Goal: Entertainment & Leisure: Consume media (video, audio)

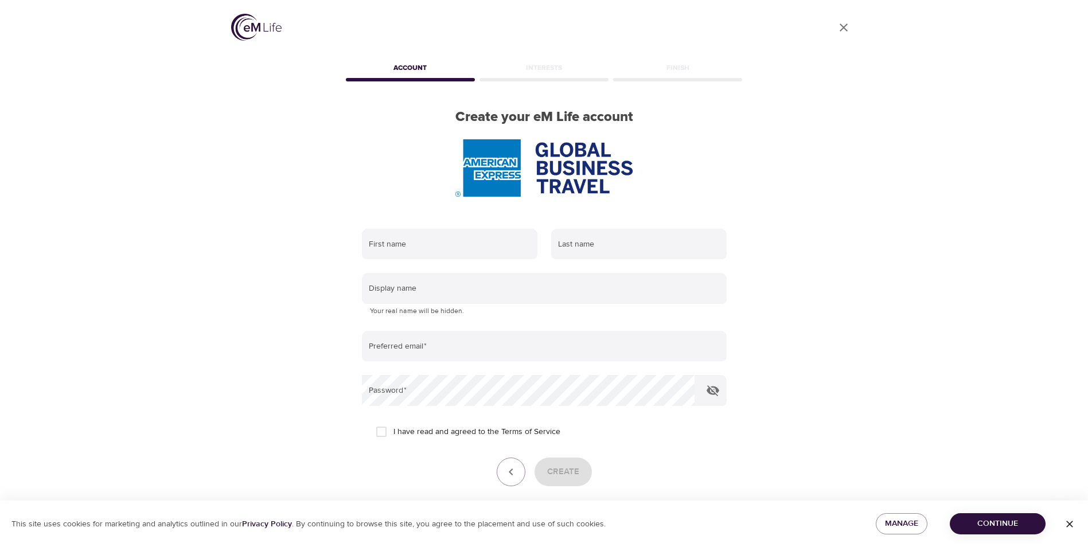
click at [840, 27] on icon "User Profile" at bounding box center [844, 28] width 14 height 14
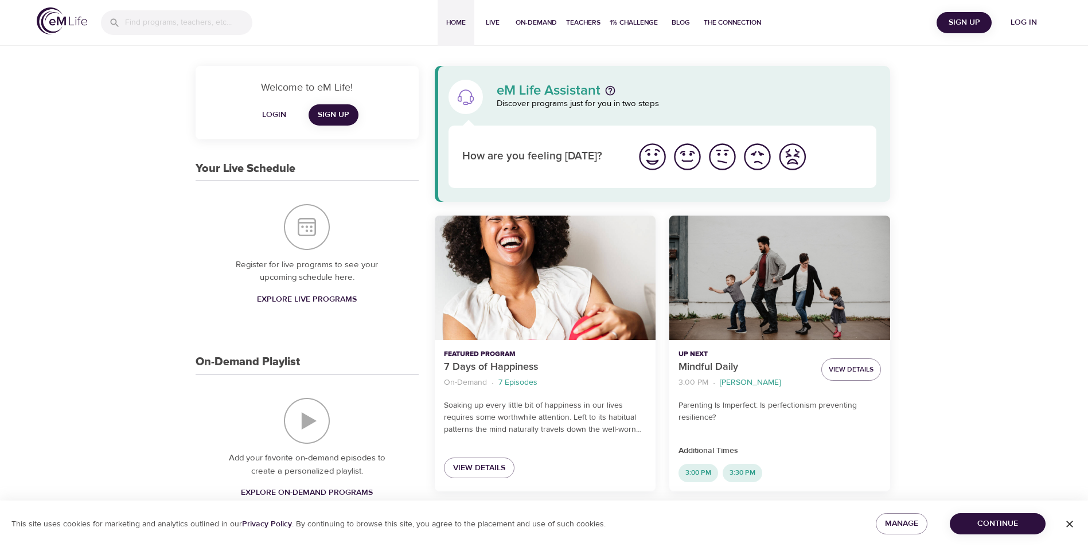
click at [270, 114] on span "Login" at bounding box center [274, 115] width 28 height 14
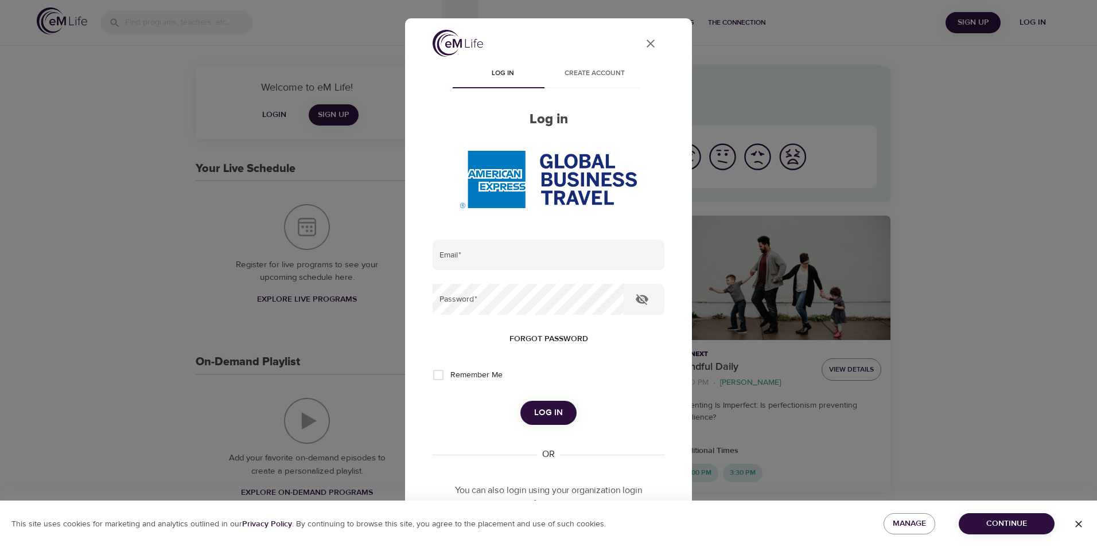
type input "[PERSON_NAME][EMAIL_ADDRESS][DOMAIN_NAME]"
click at [558, 415] on button "Log in" at bounding box center [548, 413] width 56 height 24
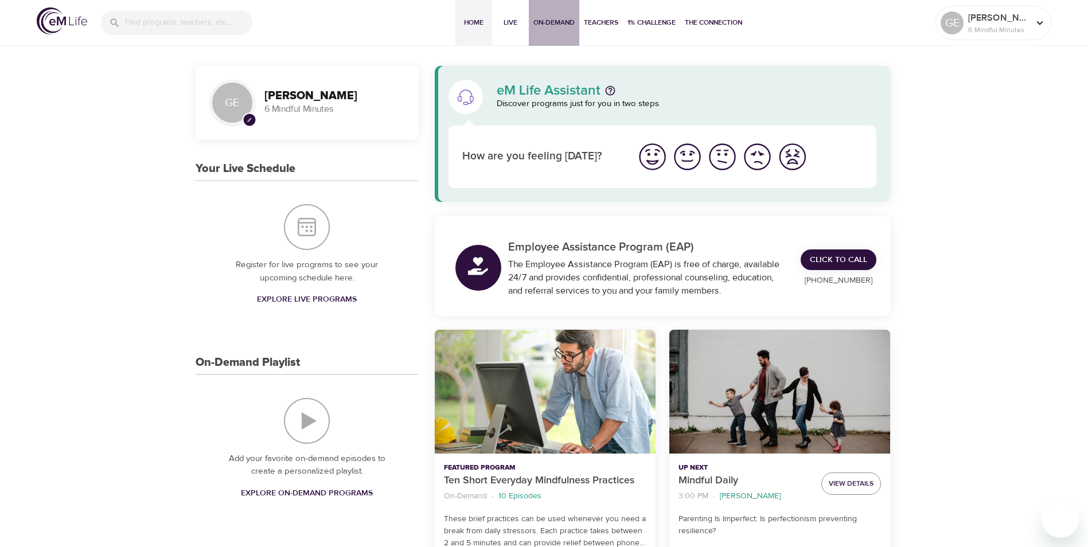
click at [552, 24] on span "On-Demand" at bounding box center [554, 23] width 41 height 12
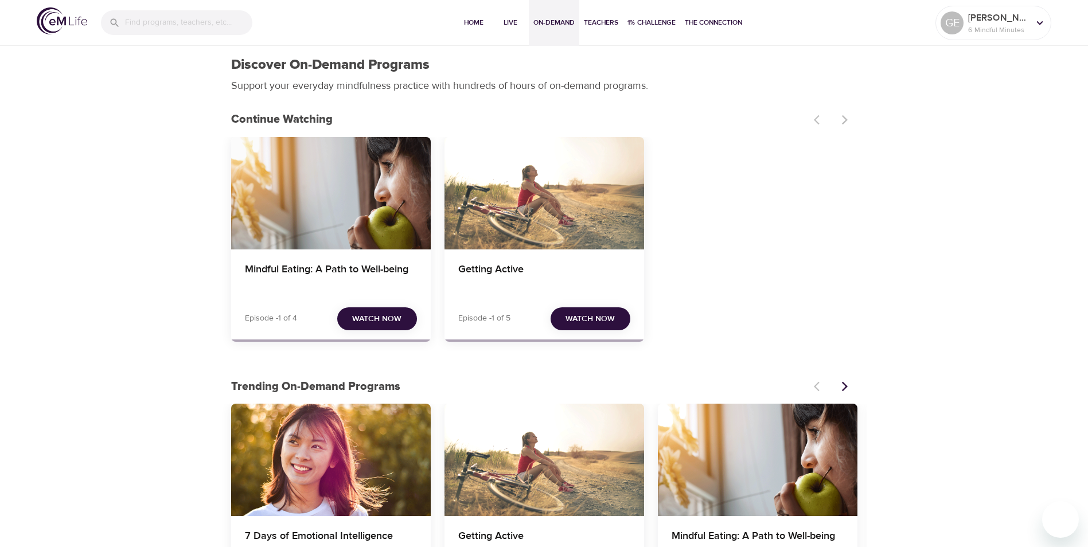
click at [343, 193] on div "Mindful Eating: A Path to Well-being" at bounding box center [331, 193] width 200 height 112
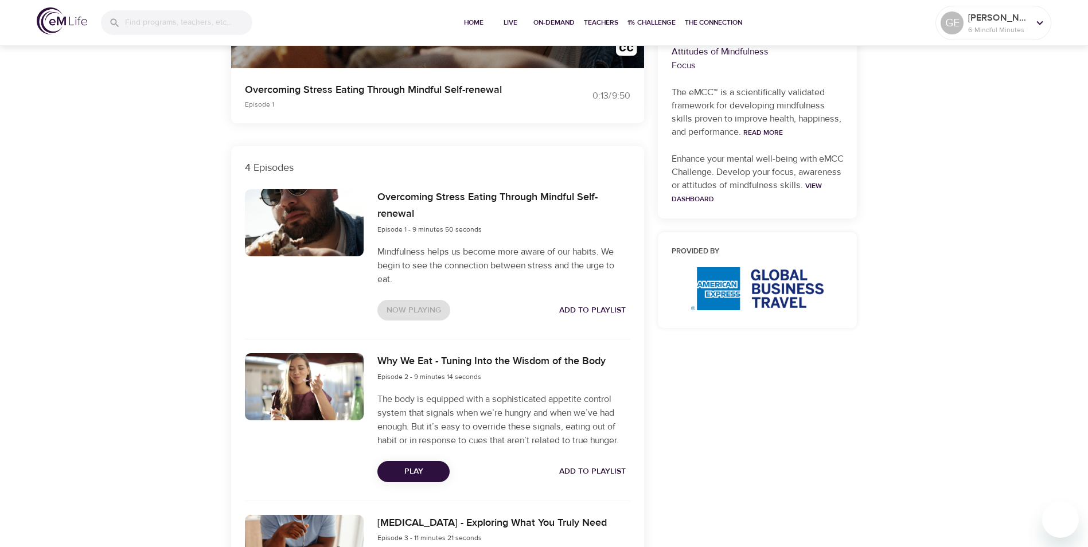
scroll to position [344, 0]
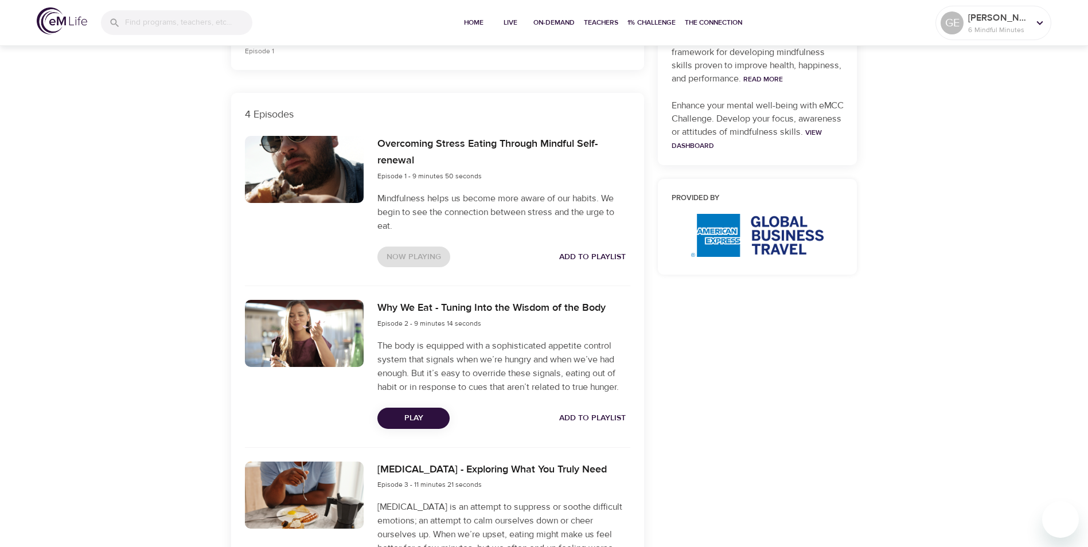
click at [418, 256] on div "Now Playing Add to Playlist" at bounding box center [503, 257] width 252 height 21
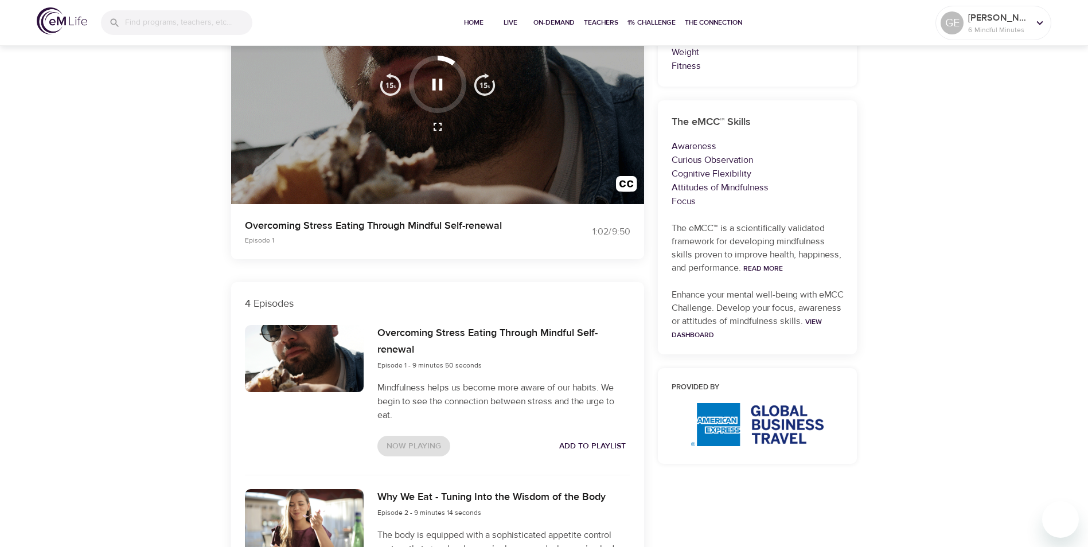
scroll to position [0, 0]
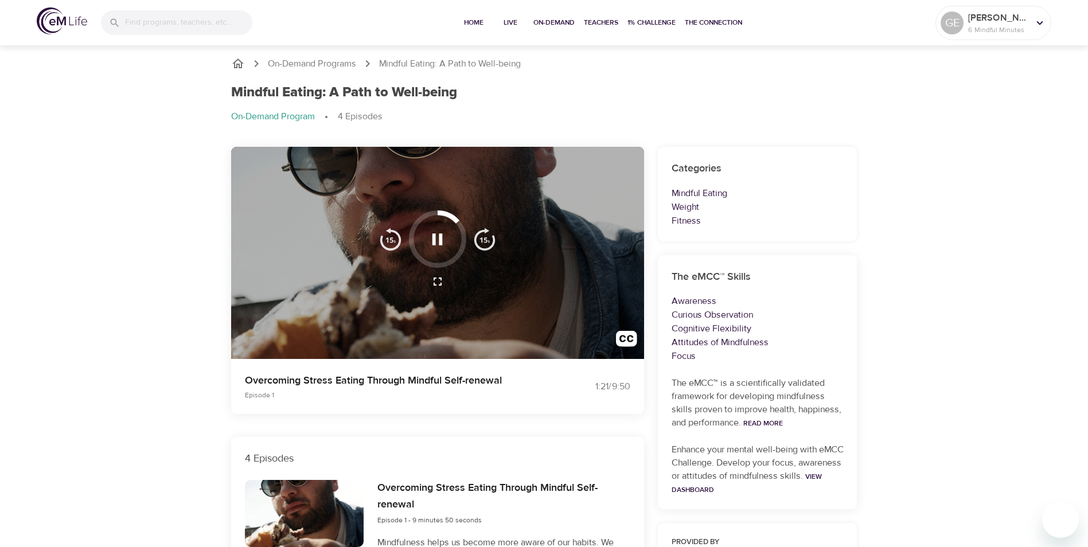
click at [437, 283] on icon "button" at bounding box center [438, 282] width 14 height 14
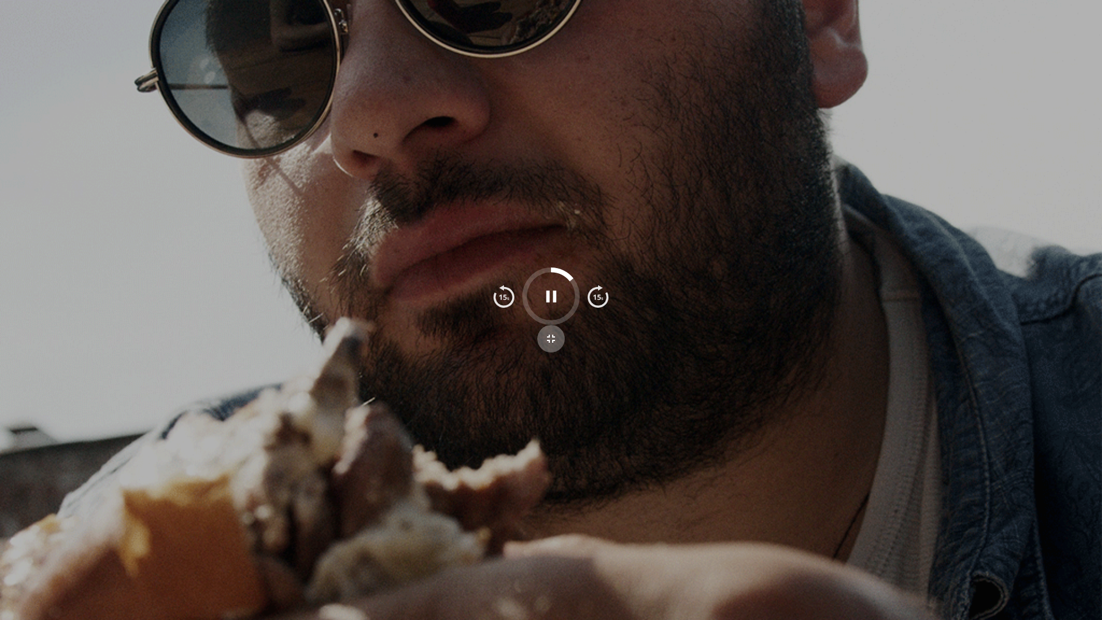
click at [553, 341] on icon "button" at bounding box center [551, 338] width 8 height 8
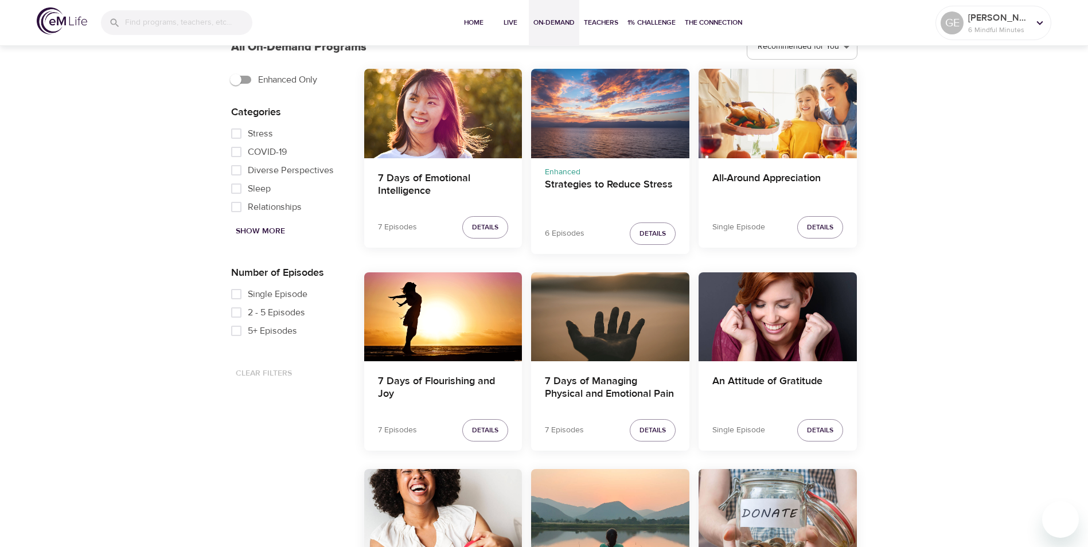
scroll to position [631, 0]
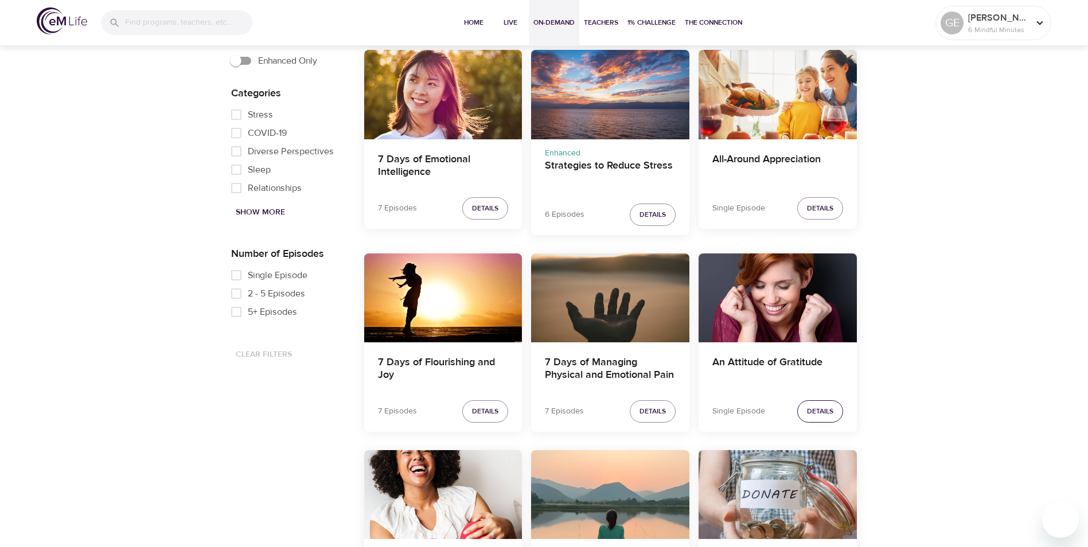
click at [823, 414] on span "Details" at bounding box center [820, 412] width 26 height 12
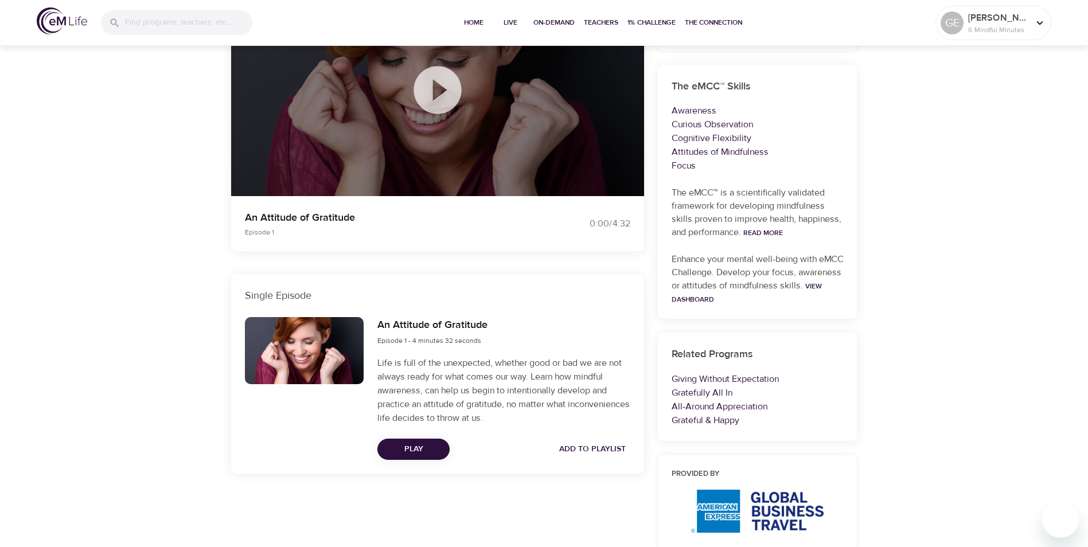
scroll to position [172, 0]
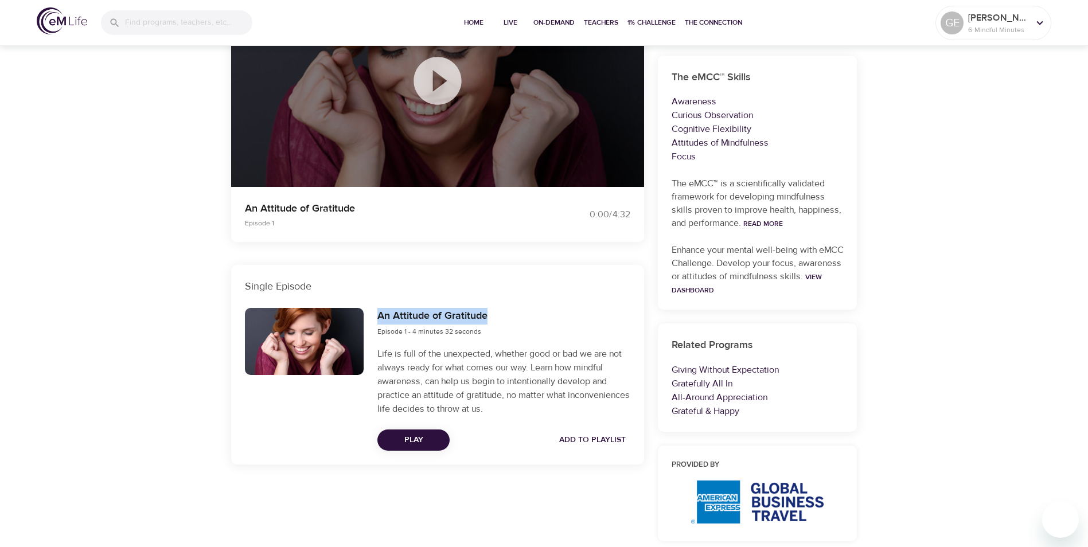
drag, startPoint x: 377, startPoint y: 314, endPoint x: 508, endPoint y: 316, distance: 130.8
click at [508, 316] on div "An Attitude of Gratitude Episode 1 - 4 minutes 32 seconds" at bounding box center [503, 323] width 252 height 30
drag, startPoint x: 508, startPoint y: 316, endPoint x: 444, endPoint y: 318, distance: 64.3
copy h6 "An Attitude of Gratitude"
click at [422, 439] on span "Play" at bounding box center [414, 440] width 54 height 14
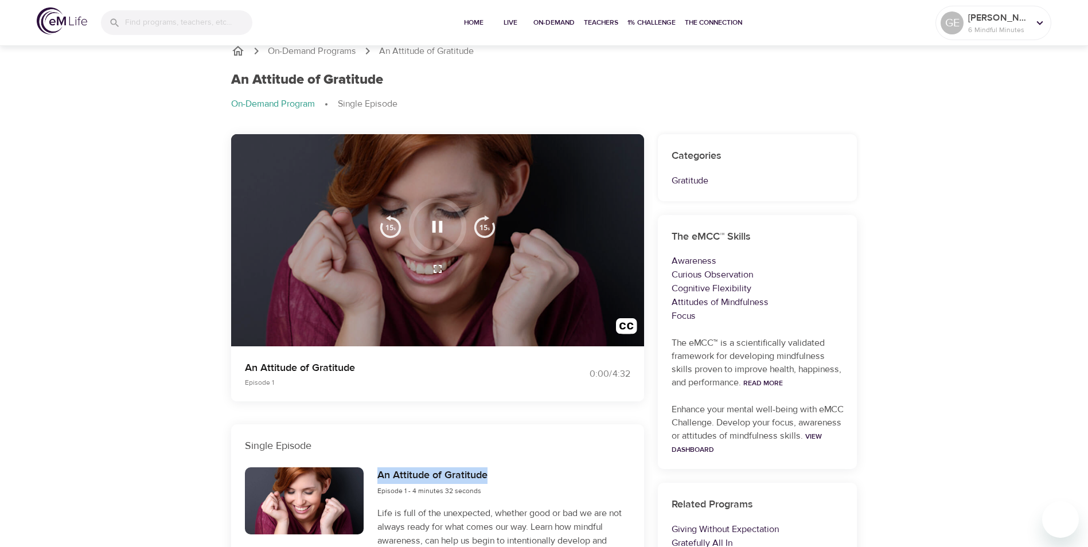
scroll to position [0, 0]
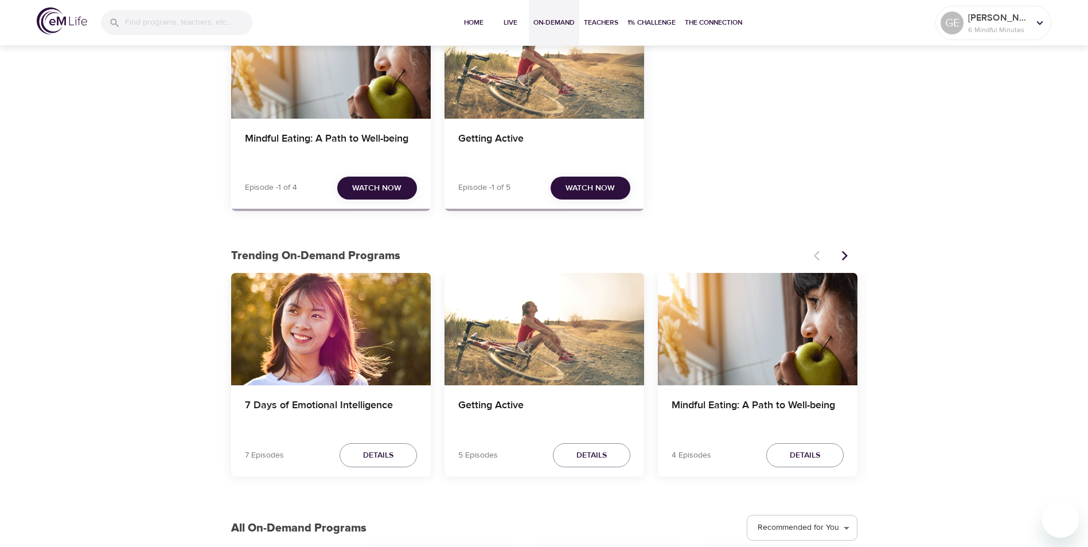
scroll to position [399, 0]
